Goal: Information Seeking & Learning: Learn about a topic

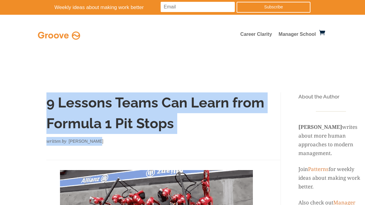
drag, startPoint x: 105, startPoint y: 141, endPoint x: 23, endPoint y: 104, distance: 89.9
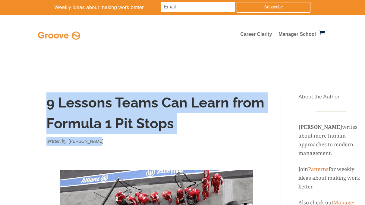
copy div "9 Lessons Teams Can Learn from Formula 1 Pit Stops written by [PERSON_NAME]"
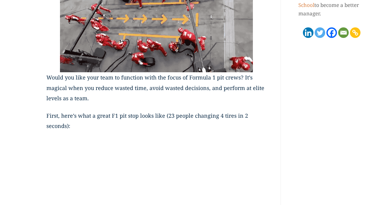
scroll to position [215, 0]
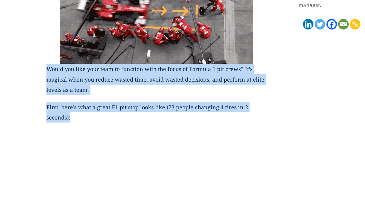
drag, startPoint x: 47, startPoint y: 69, endPoint x: 111, endPoint y: 120, distance: 81.7
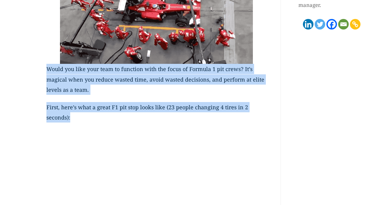
copy div "Would you like your team to function with the focus of Formula 1 pit crews? It’…"
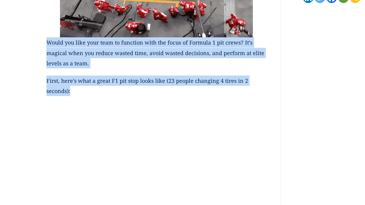
scroll to position [260, 0]
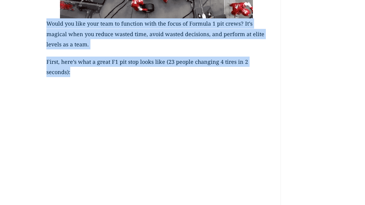
copy div "Would you like your team to function with the focus of Formula 1 pit crews? It’…"
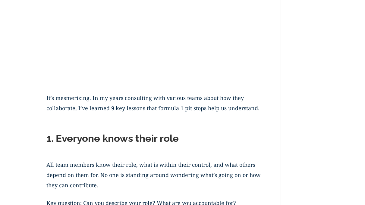
scroll to position [437, 0]
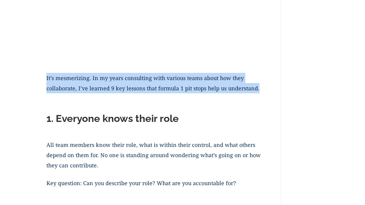
drag, startPoint x: 262, startPoint y: 91, endPoint x: 20, endPoint y: 78, distance: 242.5
copy p "It’s mesmerizing. In my years consulting with various teams about how they coll…"
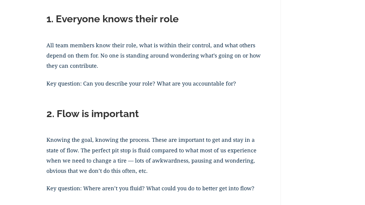
scroll to position [540, 0]
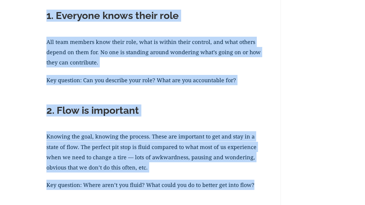
drag, startPoint x: 46, startPoint y: 15, endPoint x: 261, endPoint y: 187, distance: 275.0
copy div "1. Everyone knows their role All team members know their role, what is within t…"
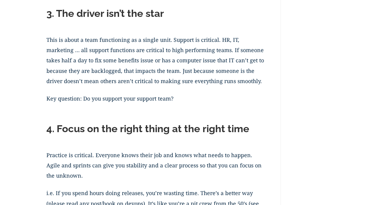
scroll to position [741, 0]
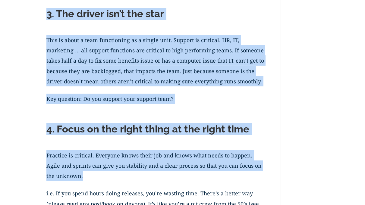
drag, startPoint x: 46, startPoint y: 12, endPoint x: 101, endPoint y: 181, distance: 177.3
copy div "3. The driver isn’t the star This is about a team functioning as a single unit.…"
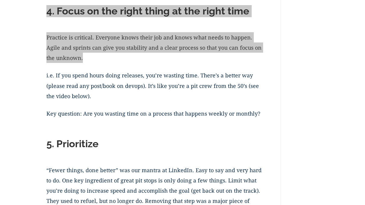
scroll to position [863, 0]
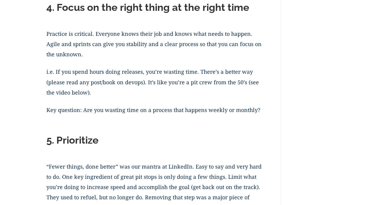
click at [47, 71] on p "i.e. If you spend hours doing releases, you’re wasting time. There’s a better w…" at bounding box center [156, 86] width 220 height 38
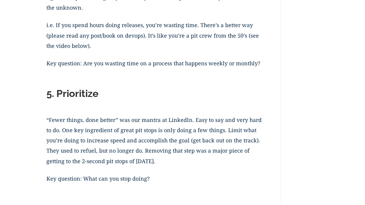
scroll to position [909, 0]
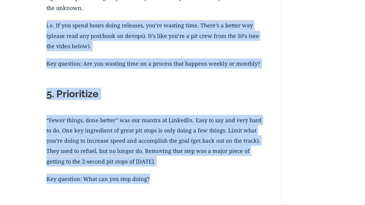
drag, startPoint x: 47, startPoint y: 26, endPoint x: 148, endPoint y: 184, distance: 187.3
copy div "i.e. If you spend hours doing releases, you’re wasting time. There’s a better w…"
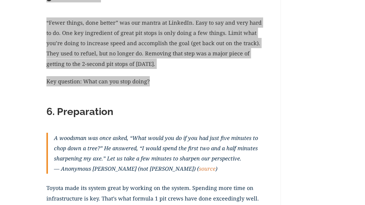
scroll to position [1015, 0]
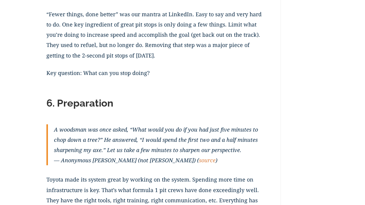
click at [48, 104] on h2 "6. Preparation" at bounding box center [156, 104] width 220 height 15
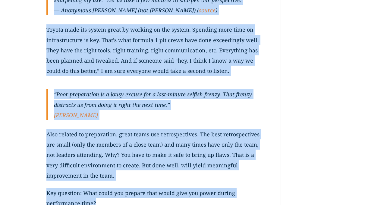
scroll to position [1205, 0]
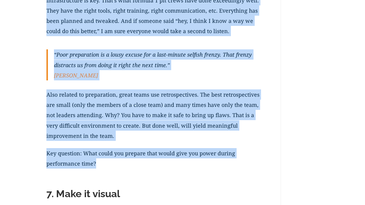
drag, startPoint x: 47, startPoint y: 103, endPoint x: 115, endPoint y: 162, distance: 90.3
copy div "8. Loremipsumd S ametcons adi elit seddo, “Eius tempo inc ut la etd mag aliq en…"
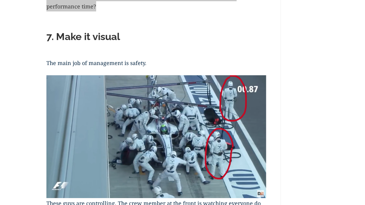
scroll to position [1370, 0]
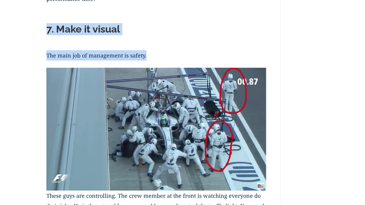
drag, startPoint x: 155, startPoint y: 55, endPoint x: 31, endPoint y: 13, distance: 131.4
click at [31, 13] on div "9 Lessons Teams Can Learn from Formula 1 Pit Stops written by [PERSON_NAME] Wou…" at bounding box center [182, 42] width 365 height 2639
copy div "7. Make it visual The main job of management is safety."
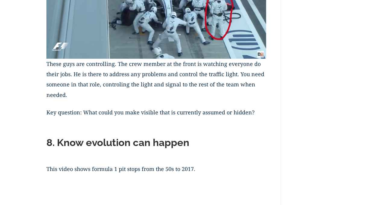
scroll to position [1503, 0]
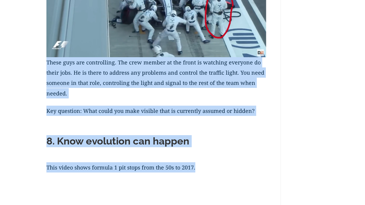
drag, startPoint x: 47, startPoint y: 62, endPoint x: 227, endPoint y: 172, distance: 210.5
copy div "These guys are controlling. The crew member at the front is watching everyone d…"
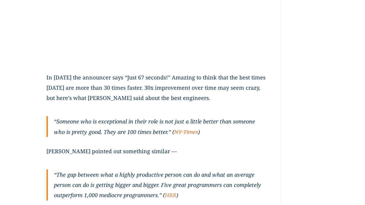
scroll to position [1735, 0]
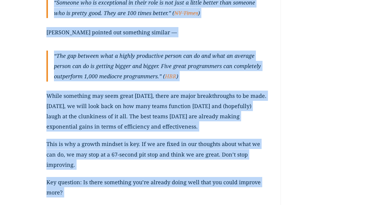
scroll to position [1880, 0]
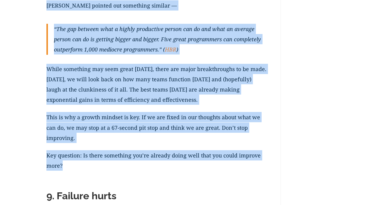
drag, startPoint x: 47, startPoint y: 78, endPoint x: 170, endPoint y: 176, distance: 157.2
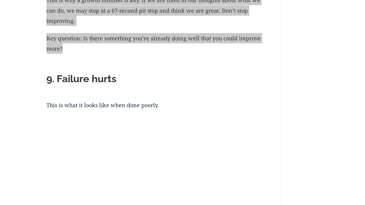
scroll to position [2037, 0]
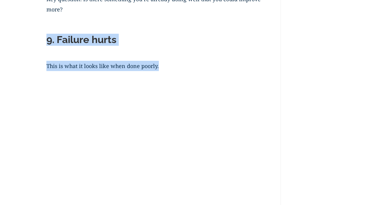
drag, startPoint x: 163, startPoint y: 66, endPoint x: 30, endPoint y: 35, distance: 136.8
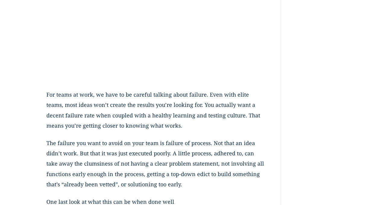
scroll to position [2163, 0]
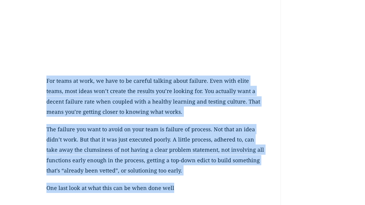
drag, startPoint x: 47, startPoint y: 80, endPoint x: 198, endPoint y: 199, distance: 192.2
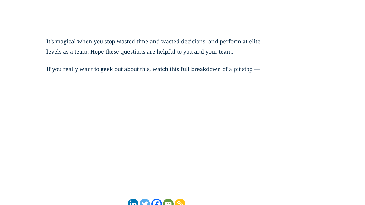
scroll to position [2498, 0]
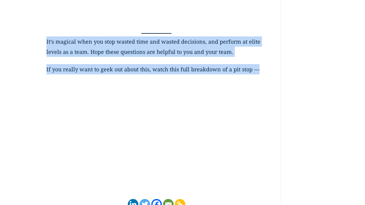
drag, startPoint x: 47, startPoint y: 42, endPoint x: 264, endPoint y: 67, distance: 218.6
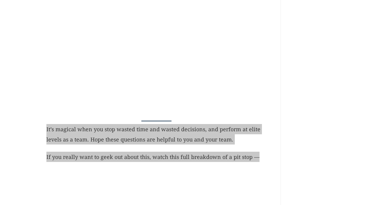
scroll to position [2412, 0]
